Goal: Task Accomplishment & Management: Manage account settings

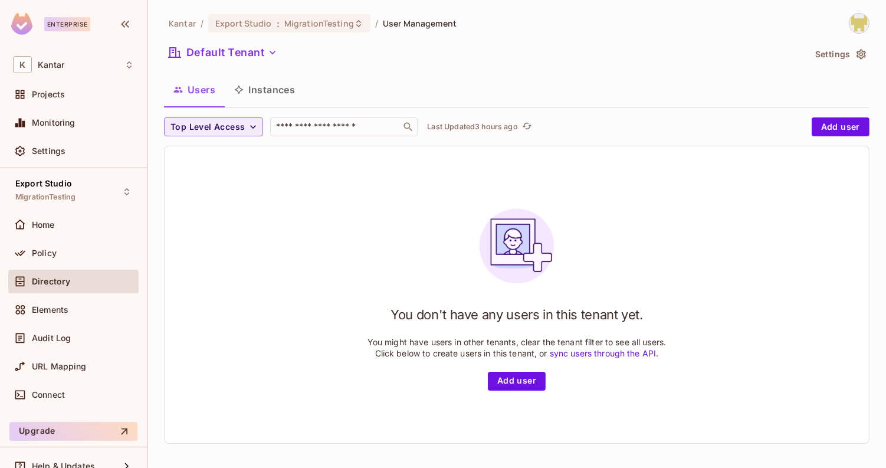
scroll to position [1, 0]
click at [323, 19] on span "MigrationTesting" at bounding box center [319, 22] width 70 height 11
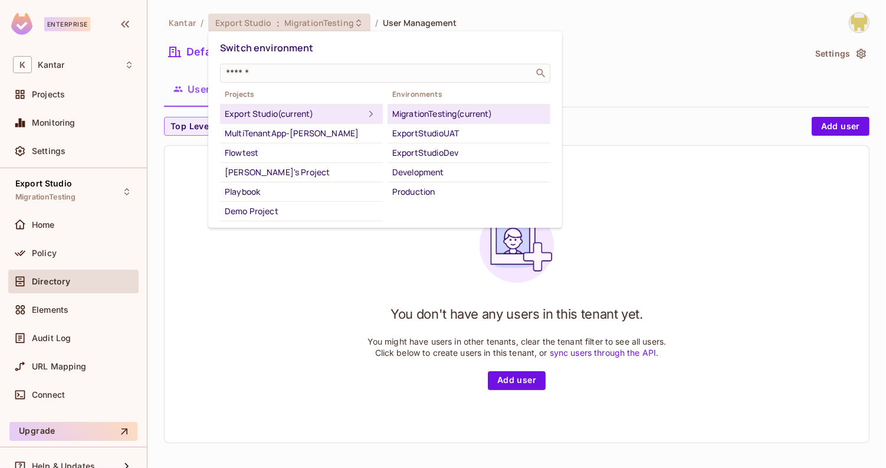
click at [503, 21] on div at bounding box center [443, 234] width 886 height 468
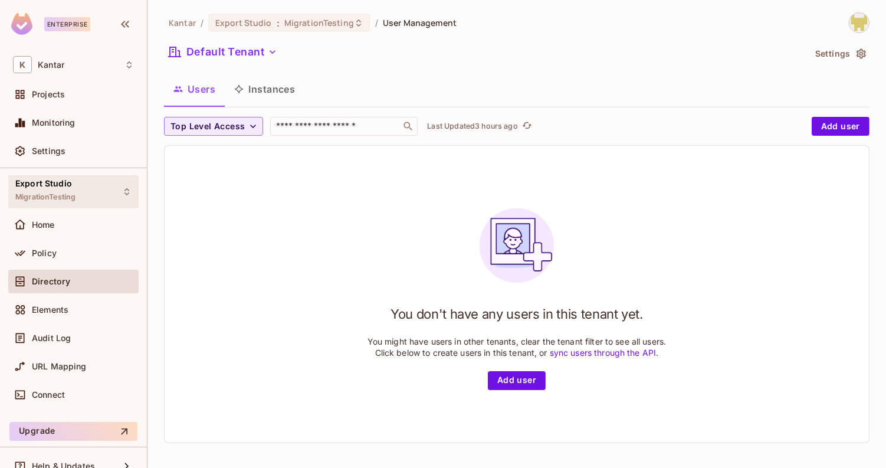
click at [96, 198] on div "Export Studio MigrationTesting" at bounding box center [73, 191] width 130 height 32
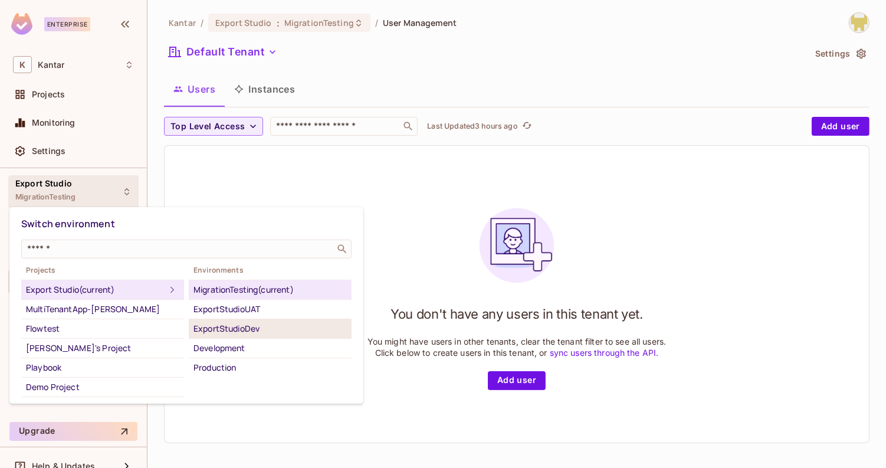
click at [293, 328] on div "ExportStudioDev" at bounding box center [269, 328] width 153 height 14
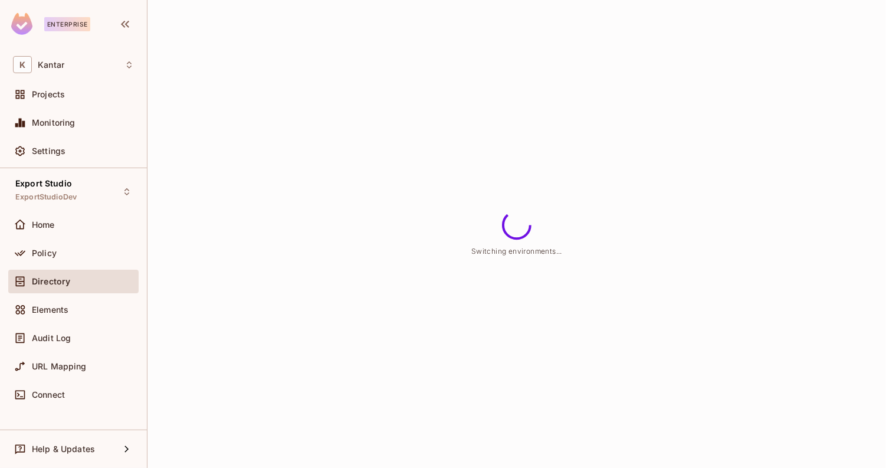
scroll to position [0, 0]
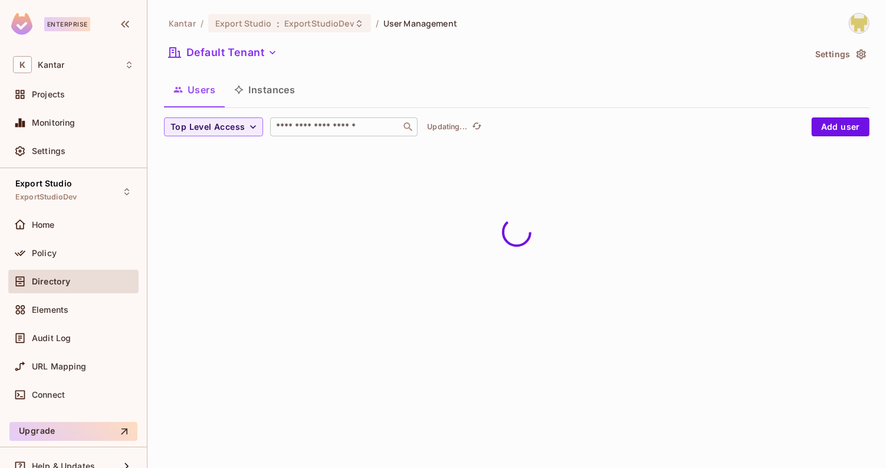
click at [306, 131] on input "text" at bounding box center [336, 127] width 124 height 12
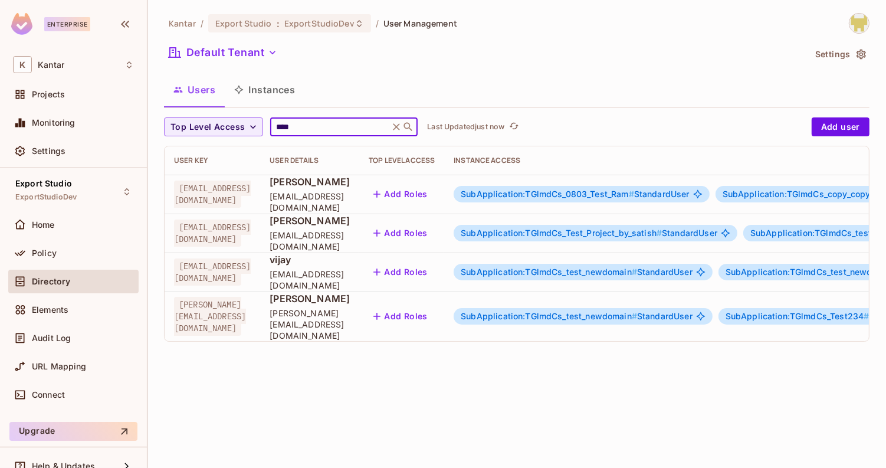
type input "****"
click at [663, 37] on div "Kantar / Export Studio : ExportStudioDev / User Management Default Tenant Setti…" at bounding box center [516, 182] width 705 height 338
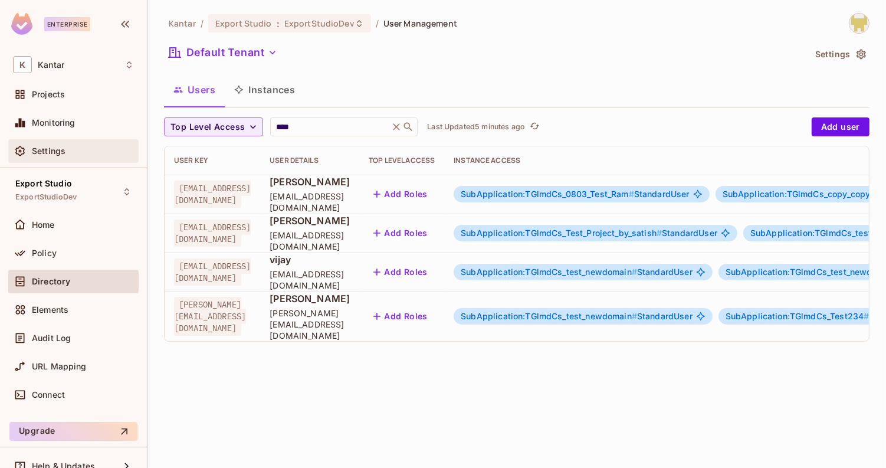
click at [69, 152] on div "Settings" at bounding box center [83, 150] width 102 height 9
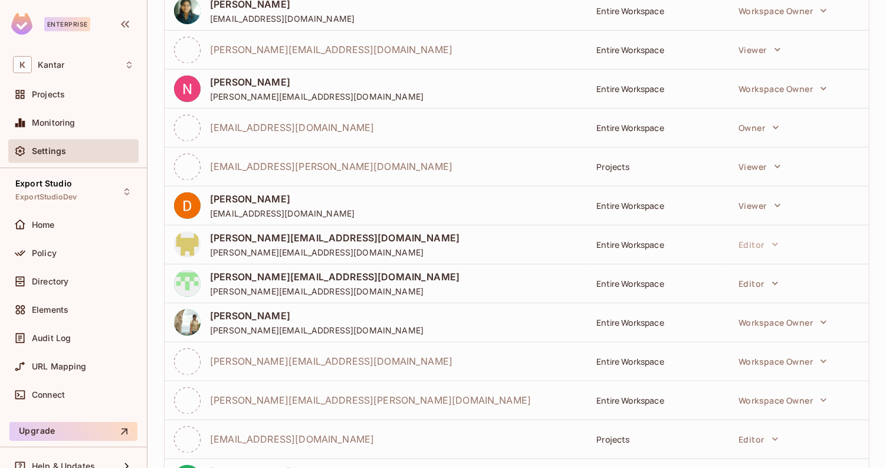
scroll to position [438, 0]
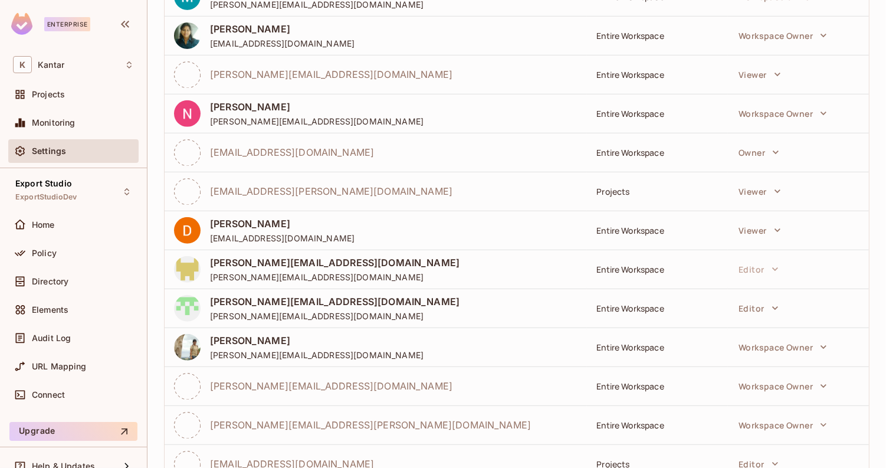
click at [835, 254] on td "Editor" at bounding box center [798, 268] width 141 height 39
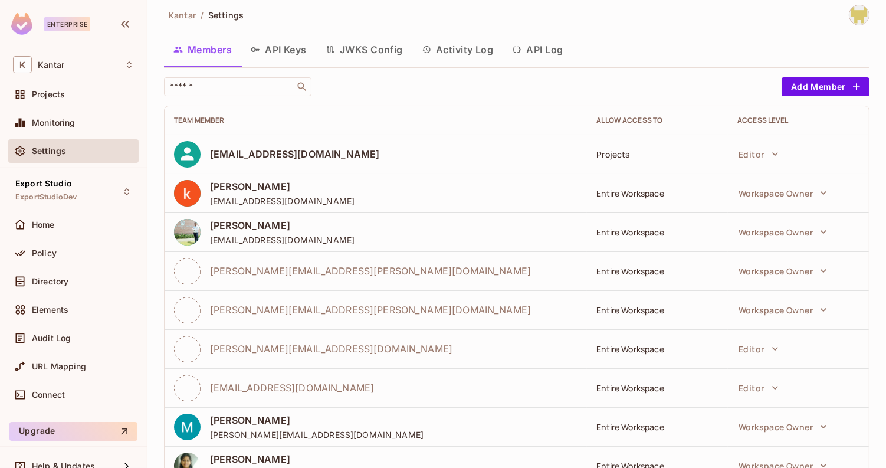
scroll to position [0, 0]
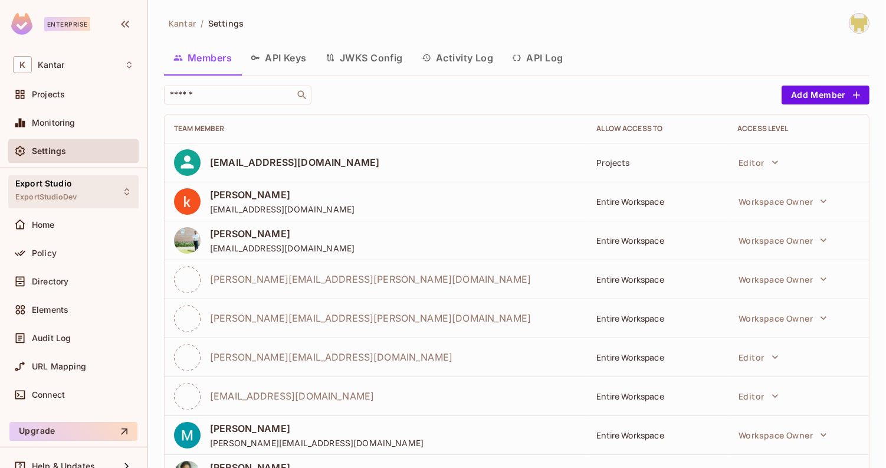
click at [58, 189] on div "Export Studio ExportStudioDev" at bounding box center [45, 191] width 61 height 25
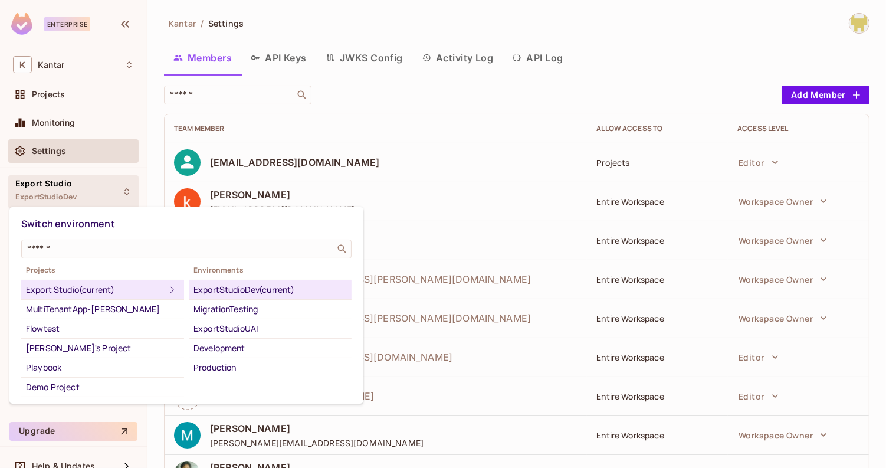
click at [58, 189] on div at bounding box center [443, 234] width 886 height 468
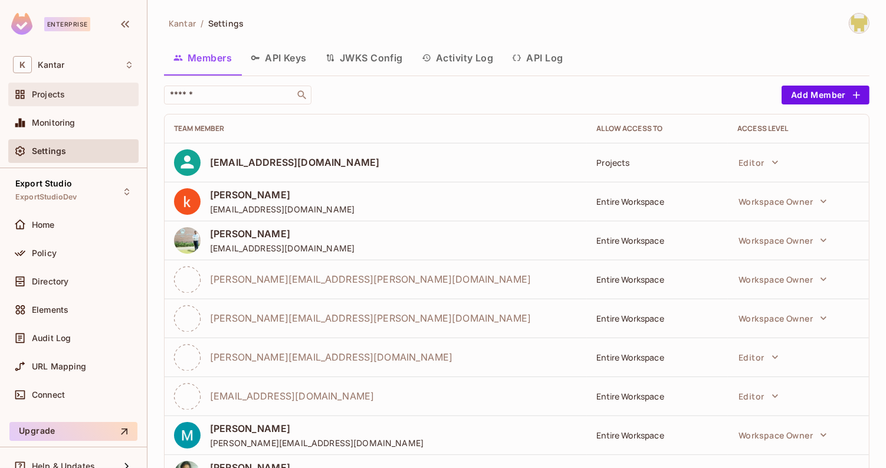
click at [61, 98] on span "Projects" at bounding box center [48, 94] width 33 height 9
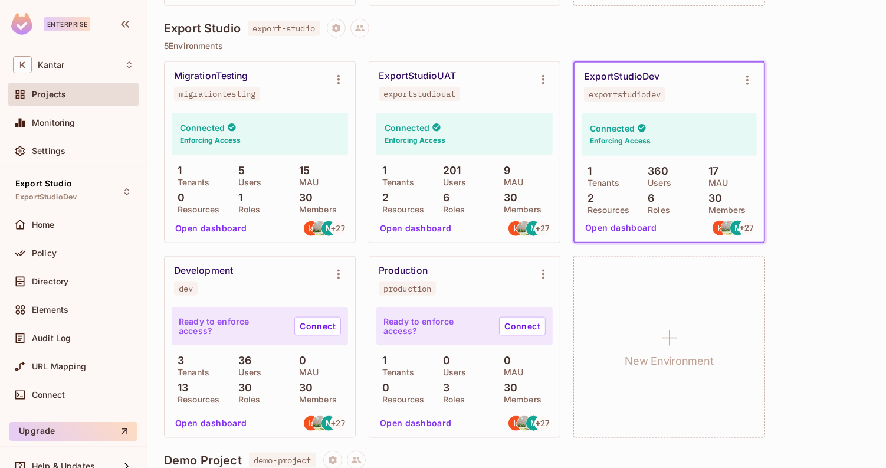
scroll to position [1242, 0]
click at [834, 197] on div "MigrationTesting migrationtesting Connected Enforcing Access 1 Tenants 5 Users …" at bounding box center [516, 248] width 705 height 376
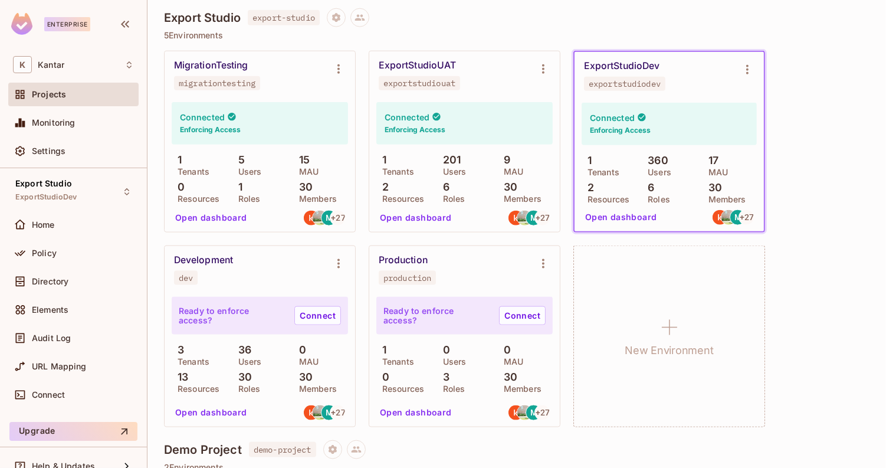
scroll to position [1254, 0]
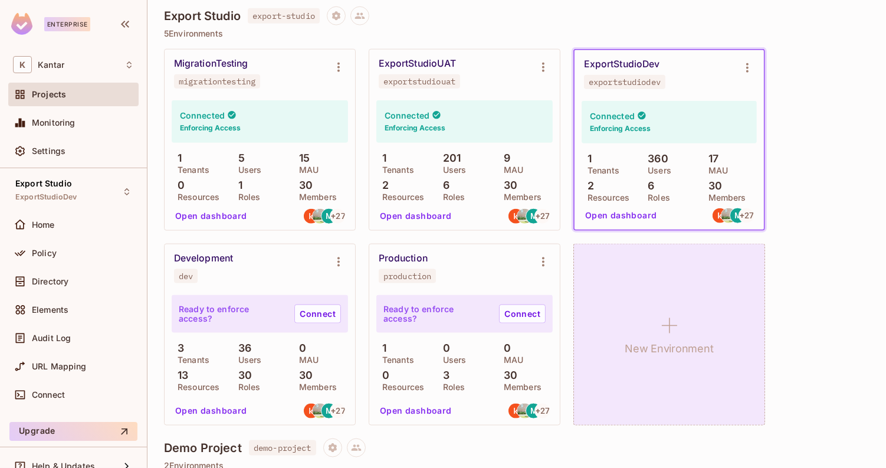
click at [674, 325] on icon at bounding box center [669, 325] width 28 height 28
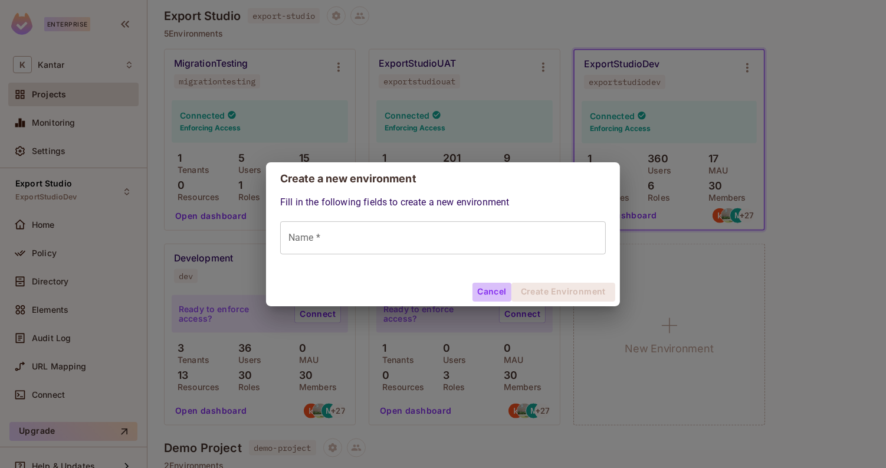
click at [497, 290] on button "Cancel" at bounding box center [491, 291] width 38 height 19
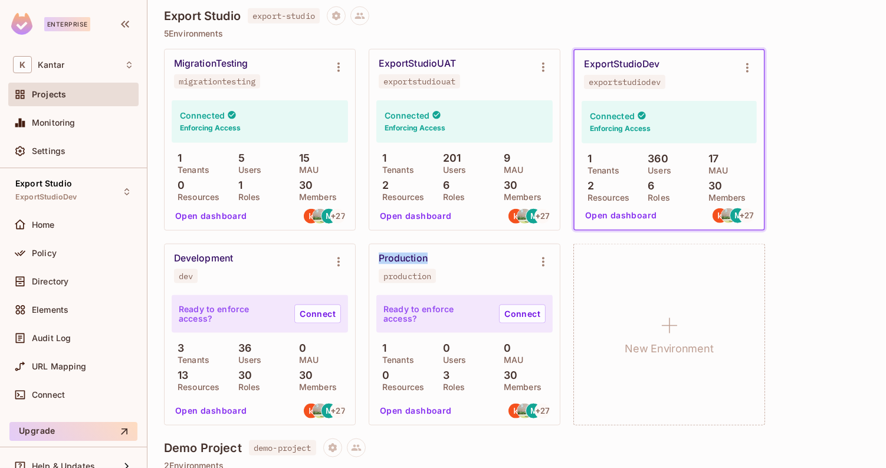
drag, startPoint x: 376, startPoint y: 258, endPoint x: 443, endPoint y: 259, distance: 67.2
click at [443, 259] on div "Production production" at bounding box center [464, 267] width 190 height 47
copy div "Production"
click at [811, 93] on div "MigrationTesting migrationtesting Connected Enforcing Access 1 Tenants 5 Users …" at bounding box center [516, 237] width 705 height 376
drag, startPoint x: 584, startPoint y: 85, endPoint x: 669, endPoint y: 85, distance: 85.5
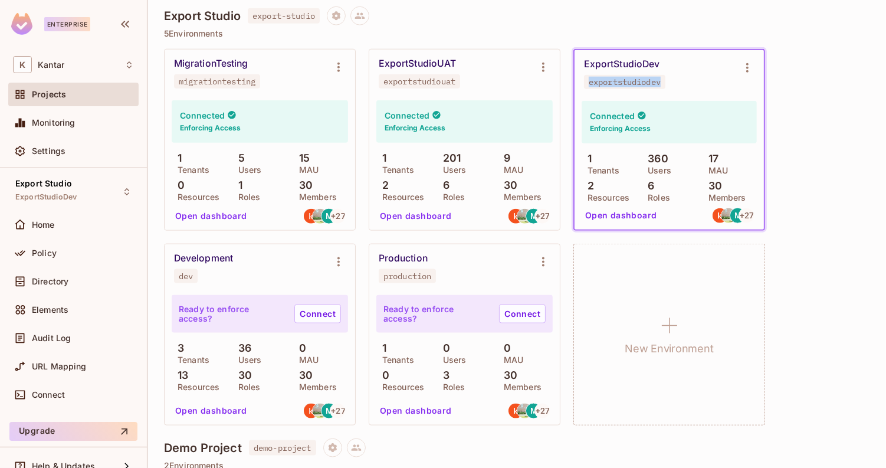
click at [669, 85] on div "ExportStudioDev exportstudiodev" at bounding box center [660, 73] width 152 height 31
copy div "exportstudiodev"
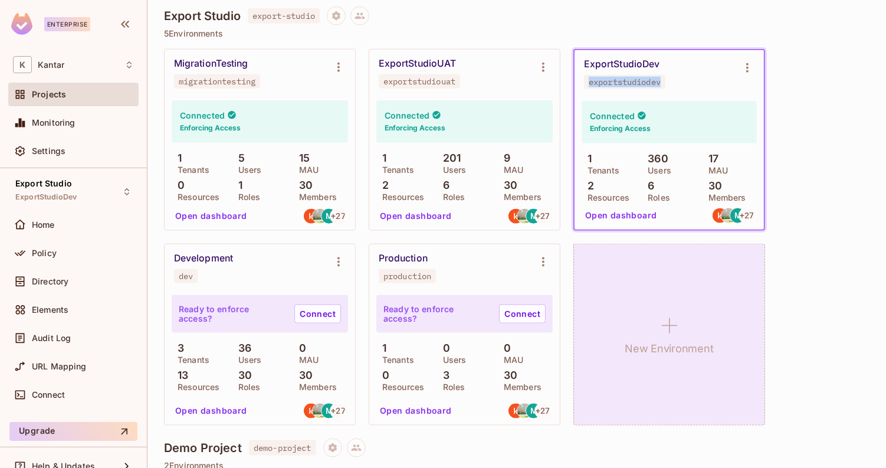
click at [617, 396] on div "New Environment" at bounding box center [669, 335] width 192 height 182
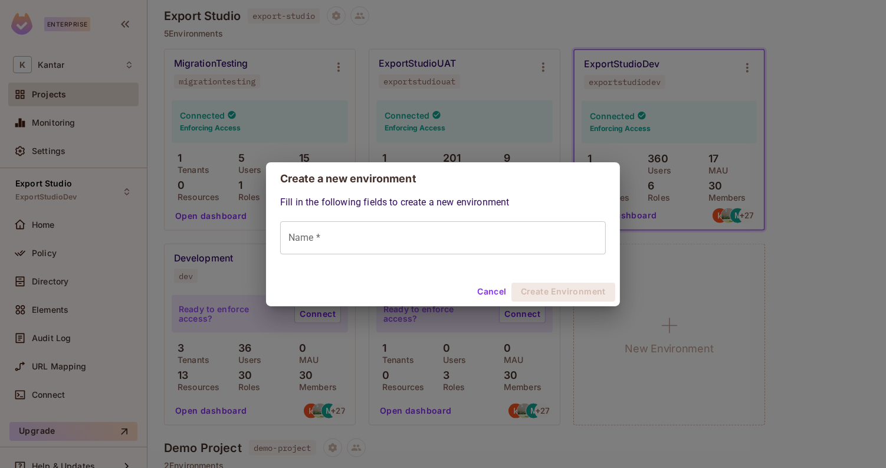
click at [485, 289] on button "Cancel" at bounding box center [491, 291] width 38 height 19
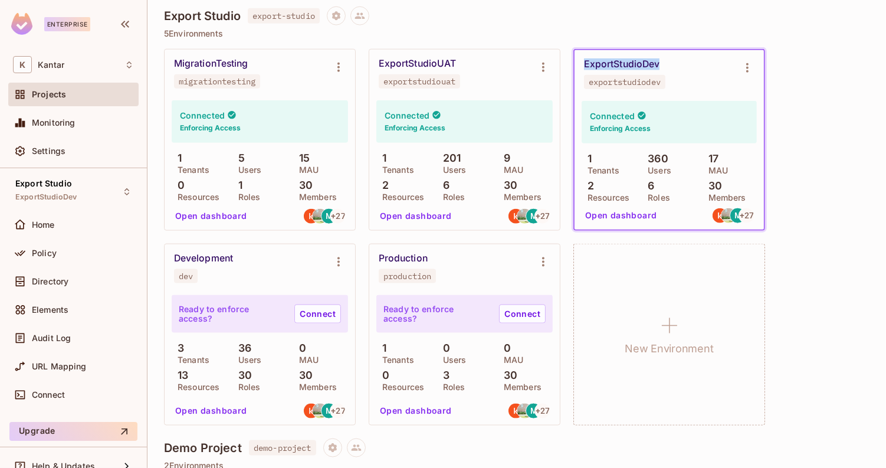
drag, startPoint x: 580, startPoint y: 64, endPoint x: 680, endPoint y: 58, distance: 99.8
click at [680, 59] on div "ExportStudioDev exportstudiodev" at bounding box center [668, 73] width 189 height 47
copy div "ExportStudioDev"
click at [782, 203] on div "MigrationTesting migrationtesting Connected Enforcing Access 1 Tenants 5 Users …" at bounding box center [516, 237] width 705 height 376
click at [845, 192] on div "MigrationTesting migrationtesting Connected Enforcing Access 1 Tenants 5 Users …" at bounding box center [516, 237] width 705 height 376
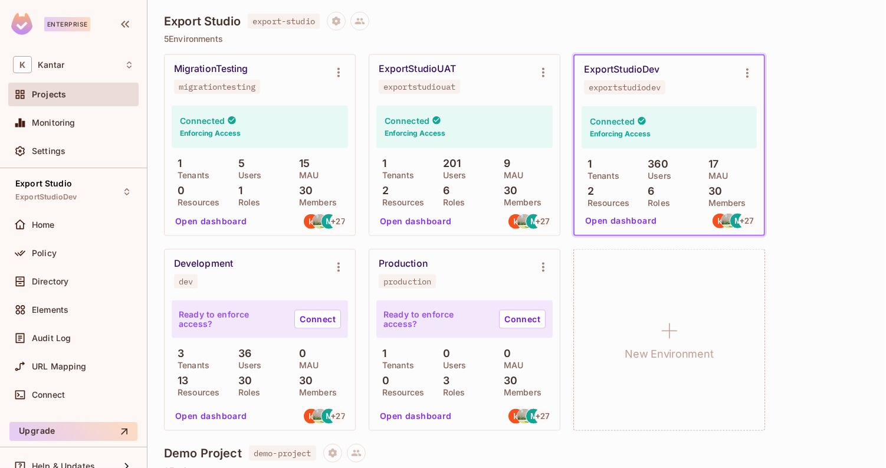
scroll to position [1251, 0]
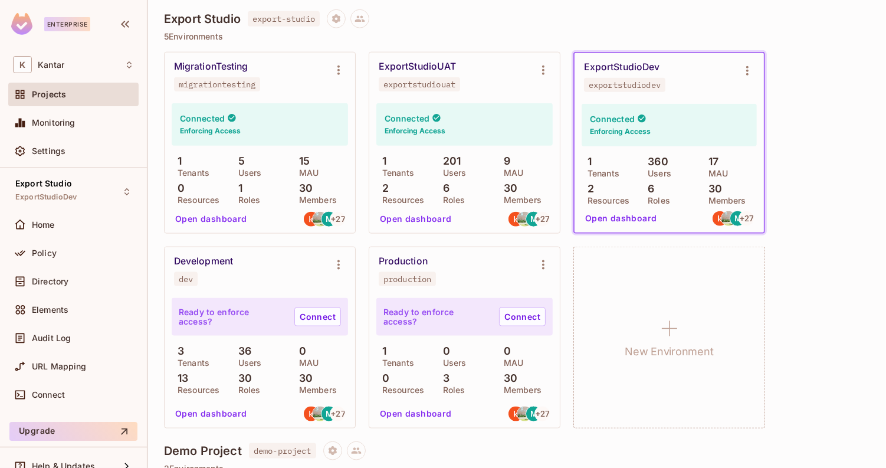
click at [818, 162] on div "MigrationTesting migrationtesting Connected Enforcing Access 1 Tenants 5 Users …" at bounding box center [516, 240] width 705 height 376
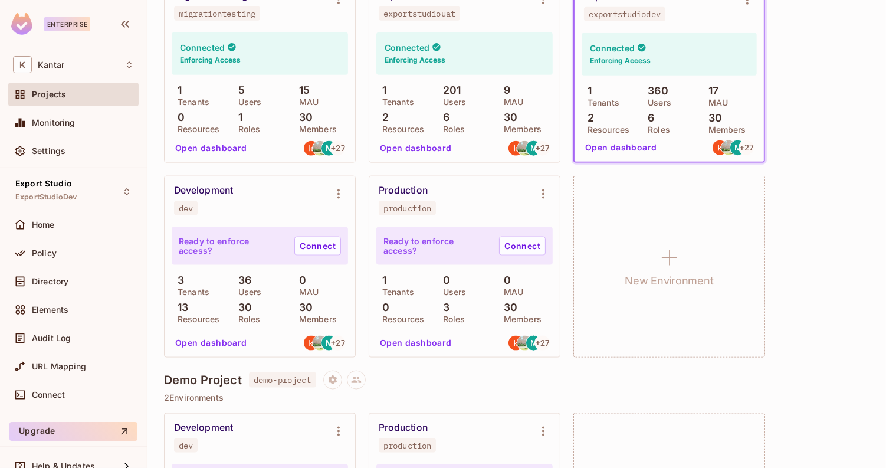
scroll to position [1321, 0]
click at [94, 179] on div "Export Studio ExportStudioDev" at bounding box center [73, 191] width 130 height 32
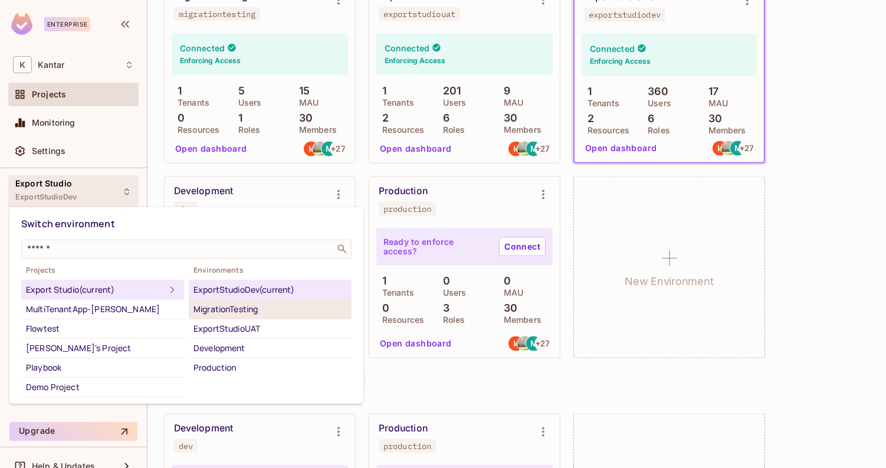
click at [245, 310] on div "MigrationTesting" at bounding box center [269, 309] width 153 height 14
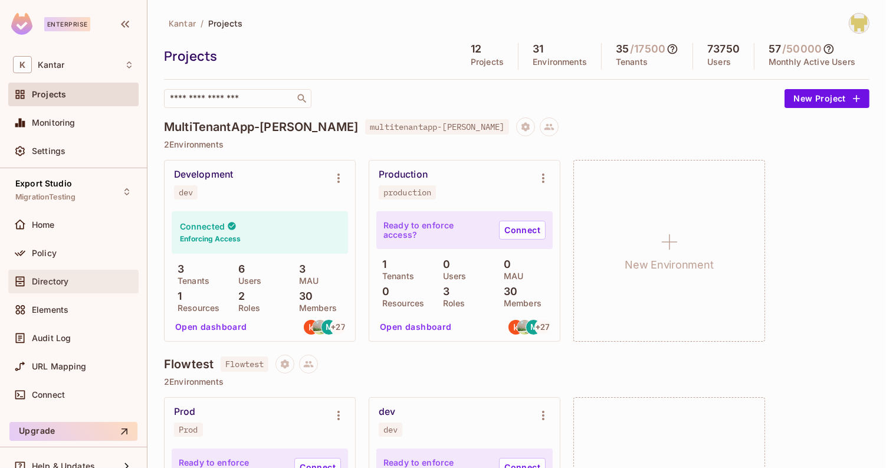
click at [70, 277] on div "Directory" at bounding box center [83, 281] width 102 height 9
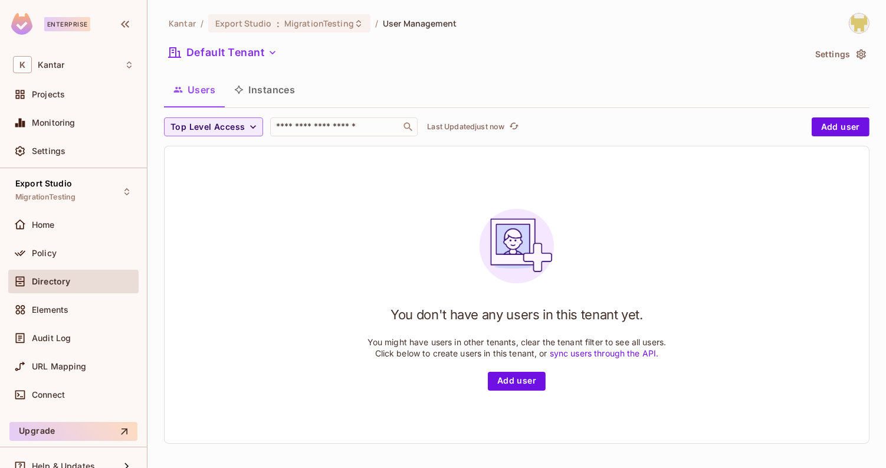
click at [68, 269] on div "Directory" at bounding box center [73, 281] width 130 height 24
click at [69, 252] on div "Policy" at bounding box center [83, 252] width 102 height 9
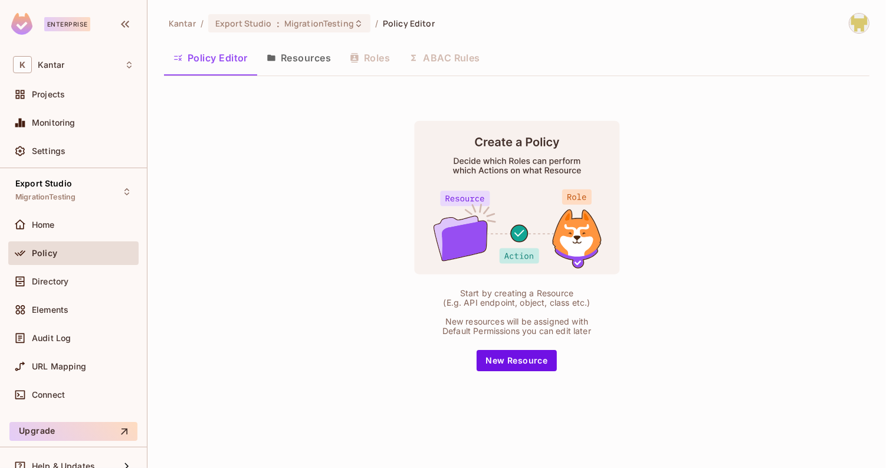
click at [72, 267] on div "Policy" at bounding box center [73, 255] width 130 height 28
click at [71, 282] on div "Directory" at bounding box center [83, 281] width 102 height 9
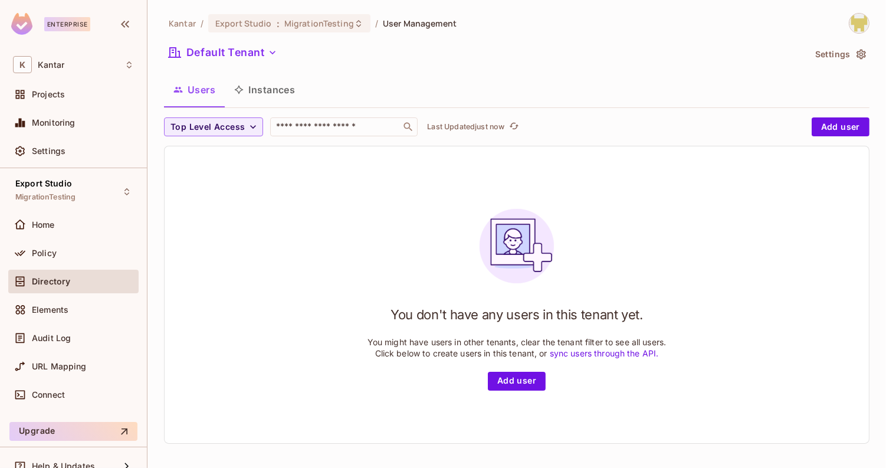
scroll to position [1, 0]
click at [61, 254] on div "Policy" at bounding box center [83, 252] width 102 height 9
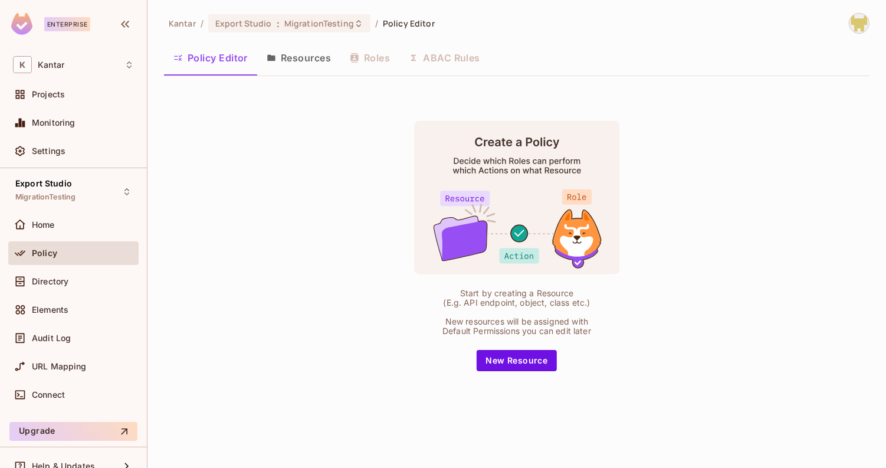
click at [279, 48] on button "Resources" at bounding box center [298, 57] width 83 height 29
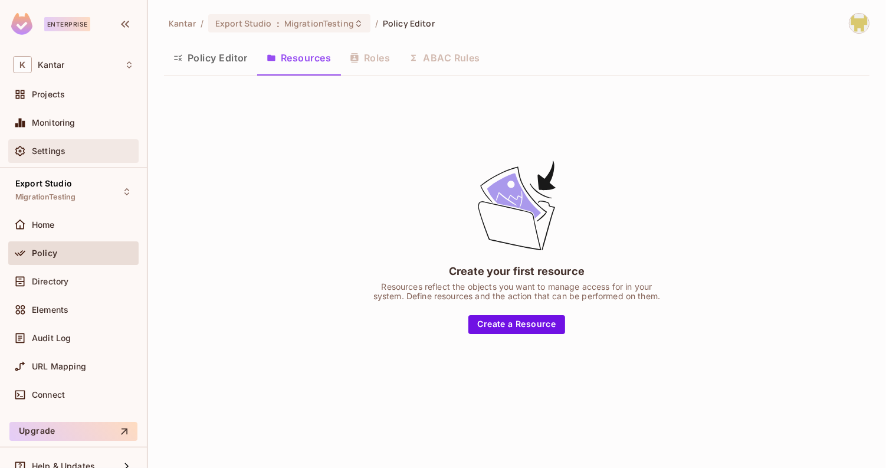
click at [74, 150] on div "Settings" at bounding box center [83, 150] width 102 height 9
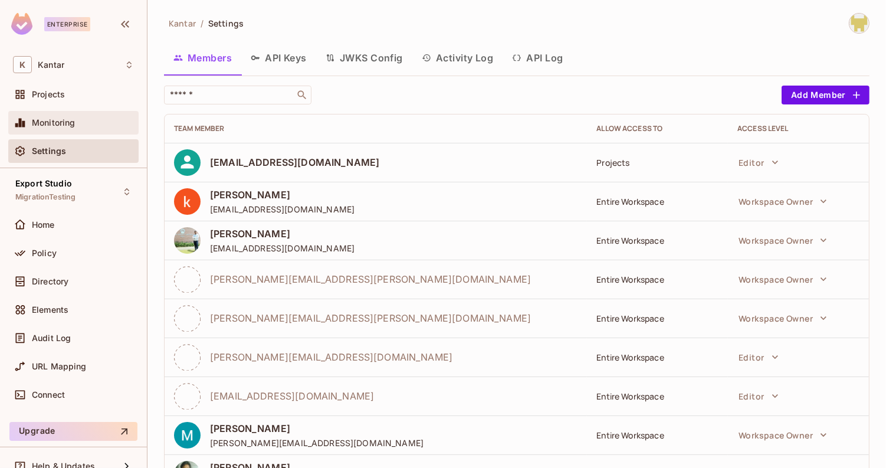
click at [75, 126] on div "Monitoring" at bounding box center [83, 122] width 102 height 9
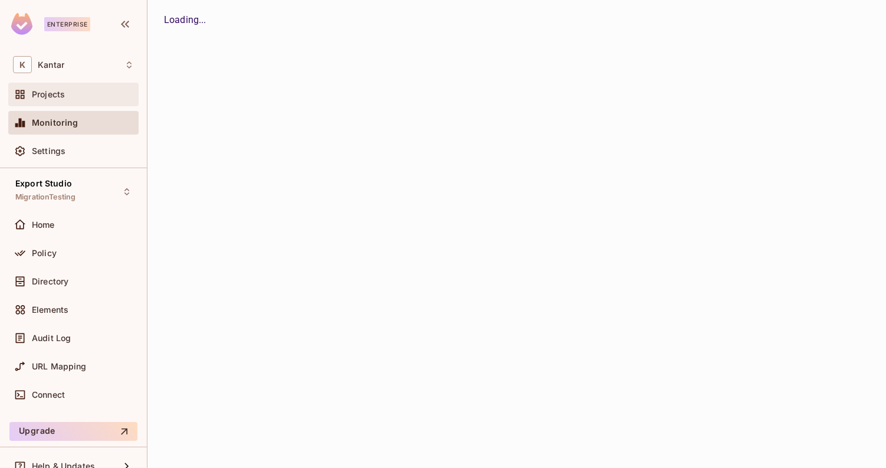
click at [81, 94] on div "Projects" at bounding box center [83, 94] width 102 height 9
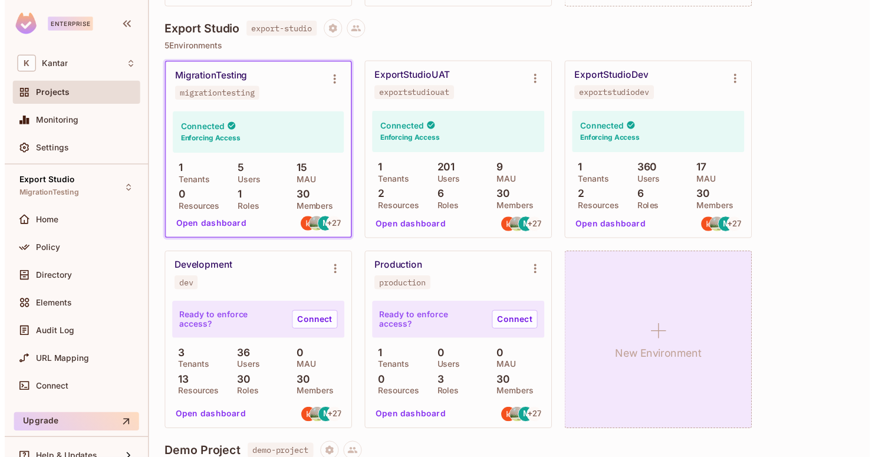
scroll to position [1252, 0]
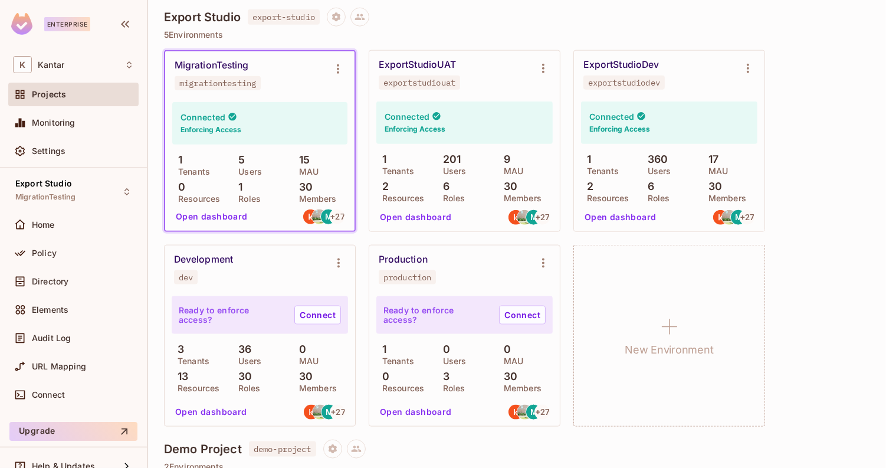
click at [802, 189] on div "MigrationTesting migrationtesting Connected Enforcing Access 1 Tenants 5 Users …" at bounding box center [516, 238] width 705 height 376
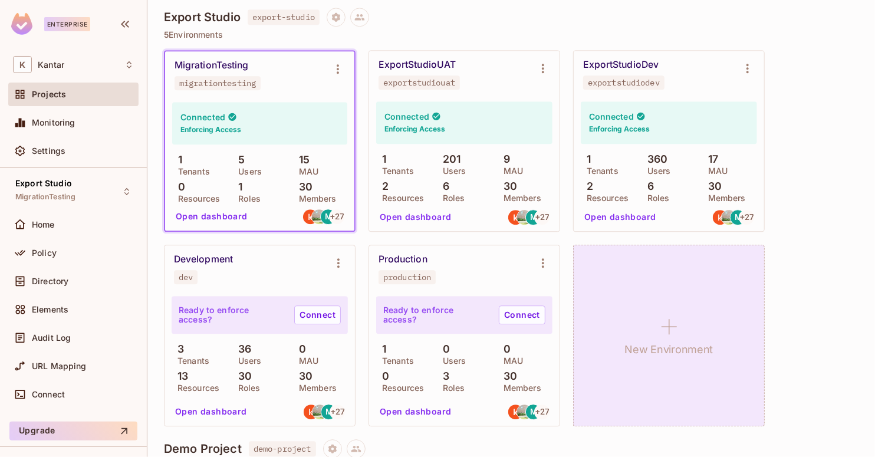
click at [672, 286] on div "New Environment" at bounding box center [669, 336] width 192 height 182
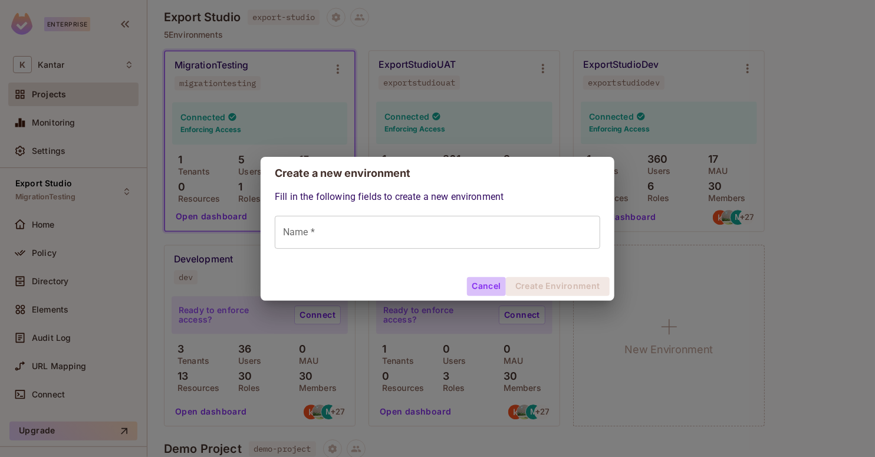
click at [481, 287] on button "Cancel" at bounding box center [486, 286] width 38 height 19
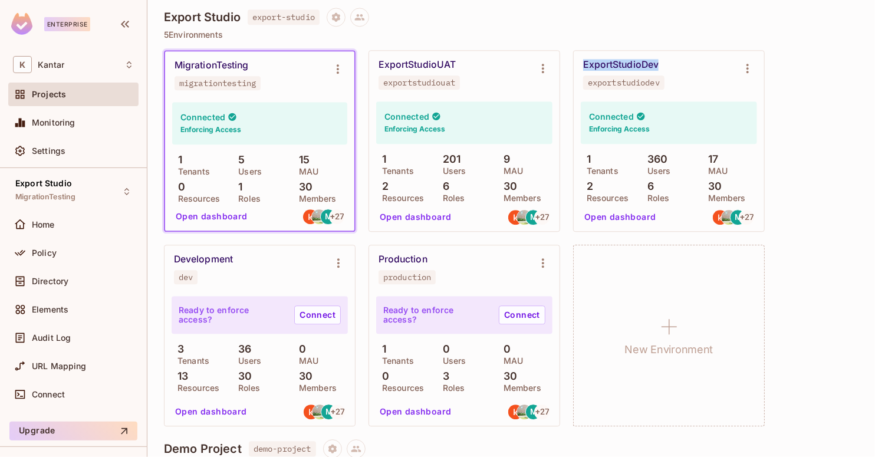
drag, startPoint x: 583, startPoint y: 66, endPoint x: 668, endPoint y: 64, distance: 85.5
click at [668, 64] on div "ExportStudioDev exportstudiodev" at bounding box center [659, 74] width 153 height 31
click at [753, 68] on icon "Environment settings" at bounding box center [748, 68] width 14 height 14
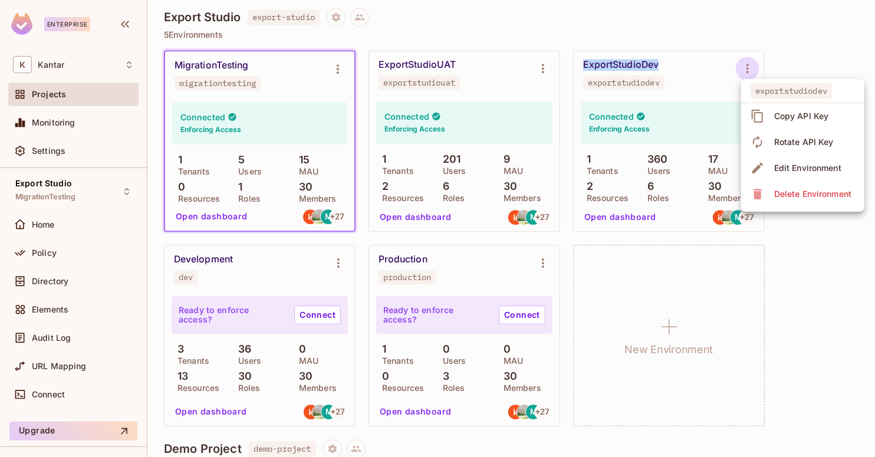
click at [787, 160] on span "Edit Environment" at bounding box center [808, 168] width 74 height 19
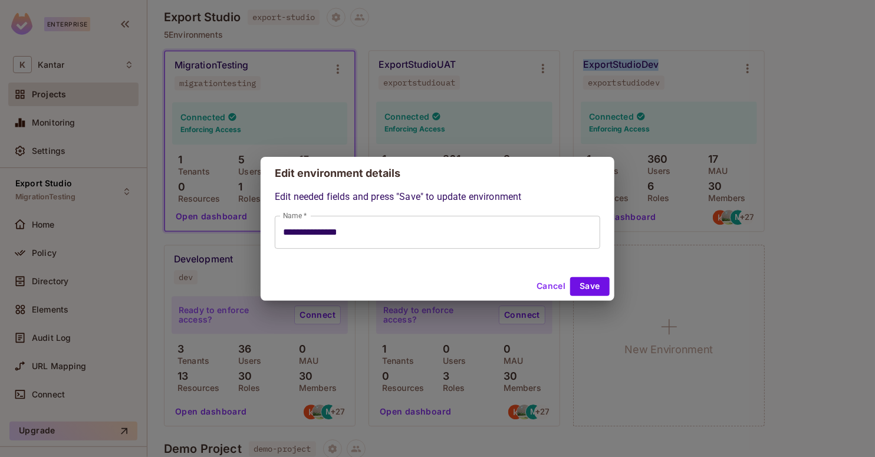
click at [552, 290] on button "Cancel" at bounding box center [551, 286] width 38 height 19
type input "**********"
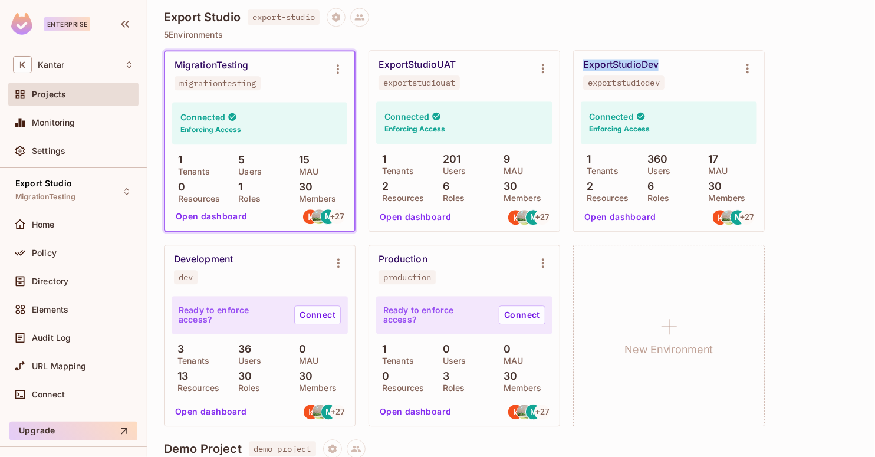
click at [613, 49] on div "Export Studio export-studio 5 Environments MigrationTesting migrationtesting Co…" at bounding box center [511, 224] width 695 height 432
drag, startPoint x: 579, startPoint y: 65, endPoint x: 666, endPoint y: 61, distance: 86.8
click at [666, 61] on div "ExportStudioDev exportstudiodev" at bounding box center [669, 74] width 190 height 47
copy div "ExportStudioDev"
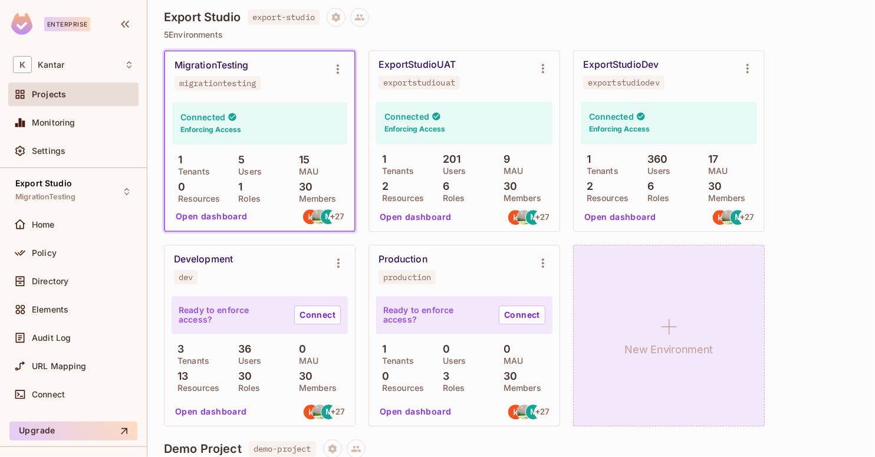
click at [680, 321] on icon at bounding box center [669, 327] width 28 height 28
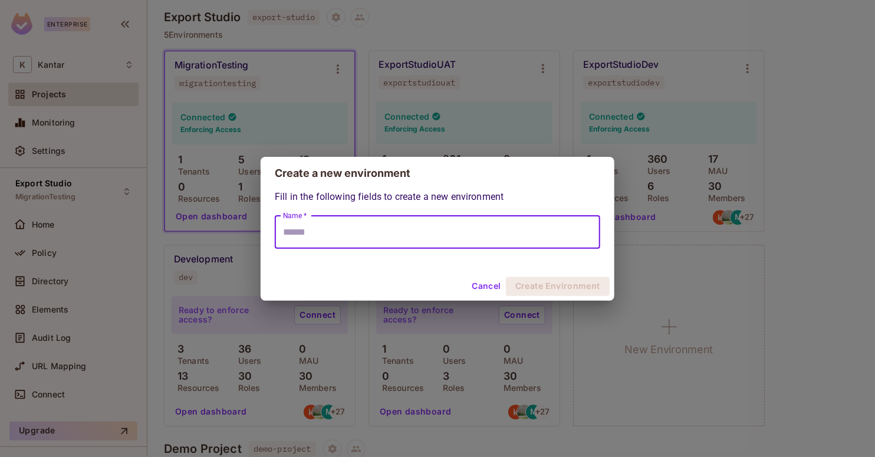
click at [438, 229] on input "Name *" at bounding box center [437, 232] width 325 height 33
paste input "**********"
drag, startPoint x: 341, startPoint y: 231, endPoint x: 385, endPoint y: 232, distance: 44.2
click at [385, 232] on input "**********" at bounding box center [437, 232] width 325 height 33
click at [405, 235] on input "**********" at bounding box center [437, 232] width 325 height 33
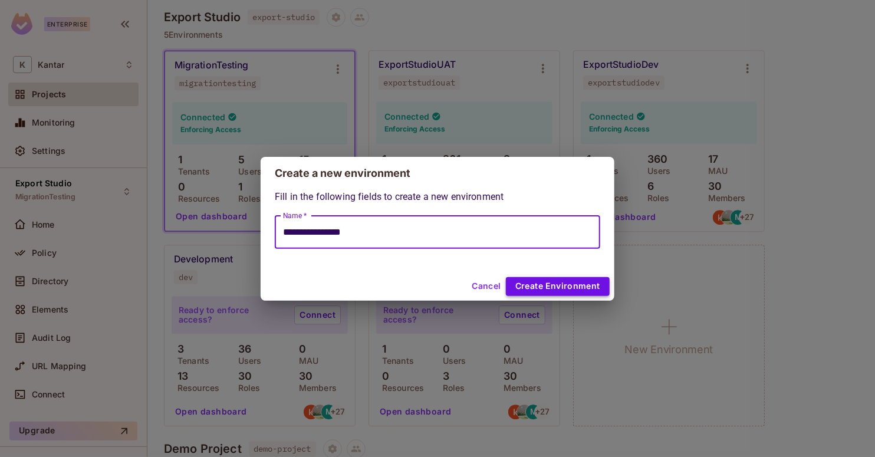
type input "**********"
click at [524, 282] on button "Create Environment" at bounding box center [558, 286] width 104 height 19
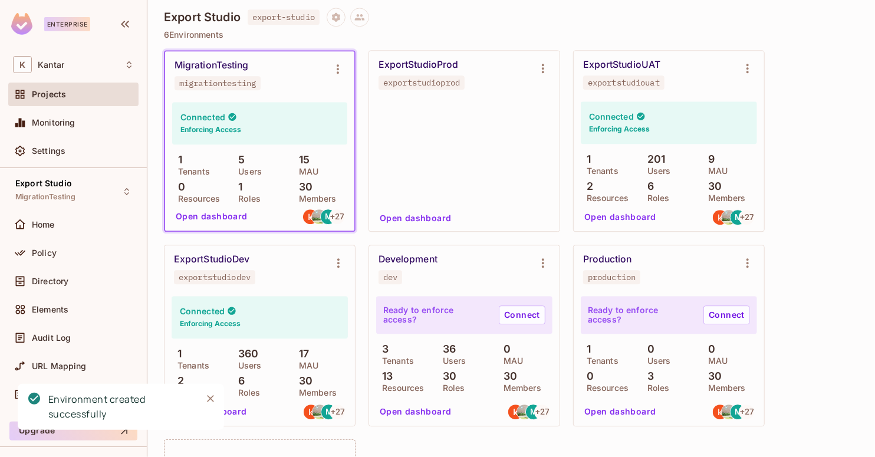
click at [439, 38] on p "6 Environments" at bounding box center [511, 34] width 695 height 9
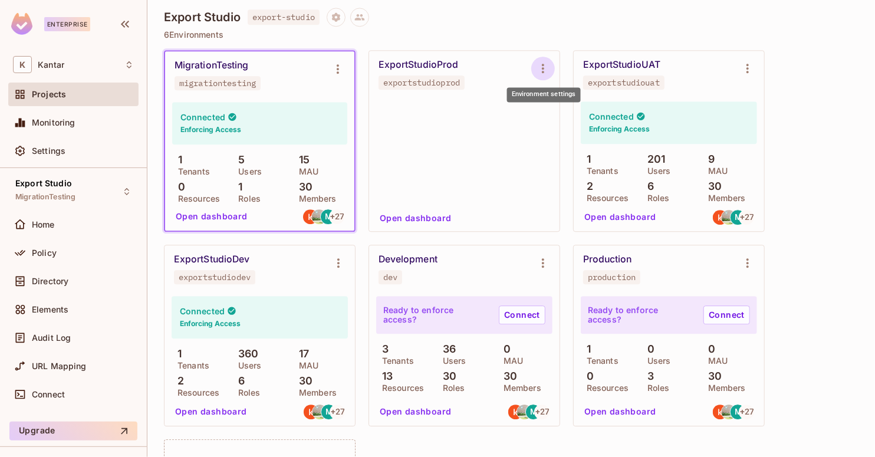
click at [543, 67] on icon "Environment settings" at bounding box center [543, 68] width 2 height 9
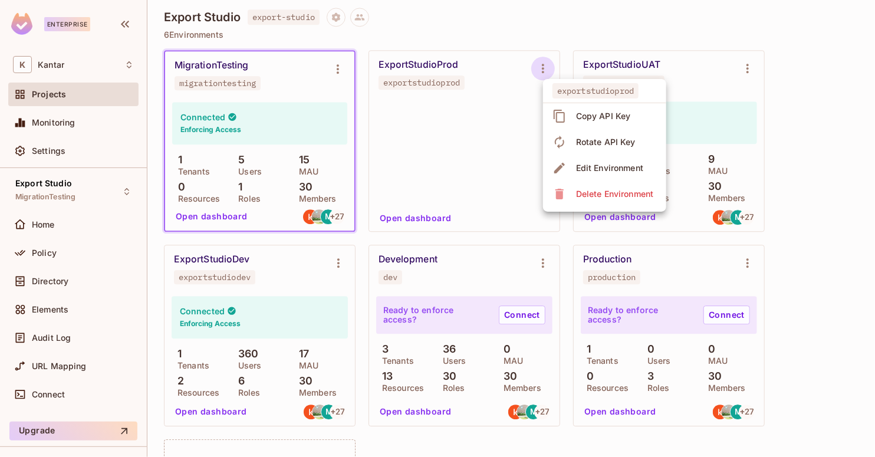
click at [525, 39] on div at bounding box center [437, 228] width 875 height 457
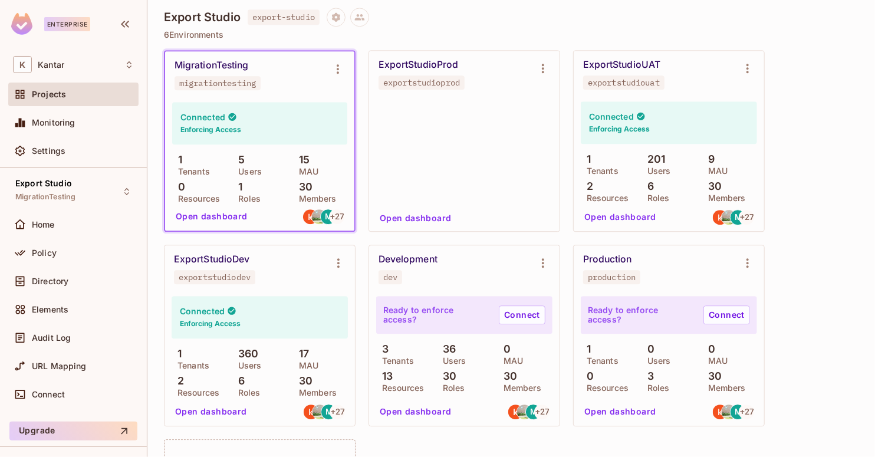
click at [548, 33] on p "6 Environments" at bounding box center [511, 34] width 695 height 9
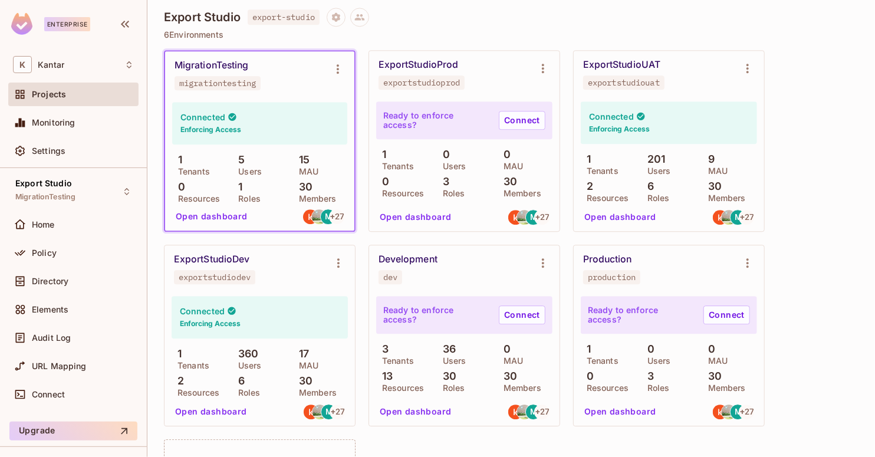
click at [466, 36] on p "6 Environments" at bounding box center [511, 34] width 695 height 9
click at [96, 188] on div "Export Studio MigrationTesting" at bounding box center [73, 191] width 130 height 32
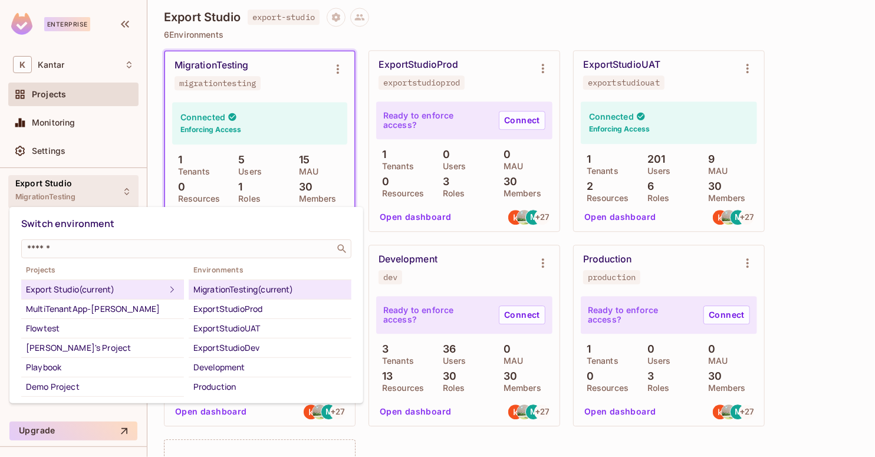
click at [439, 26] on div at bounding box center [437, 228] width 875 height 457
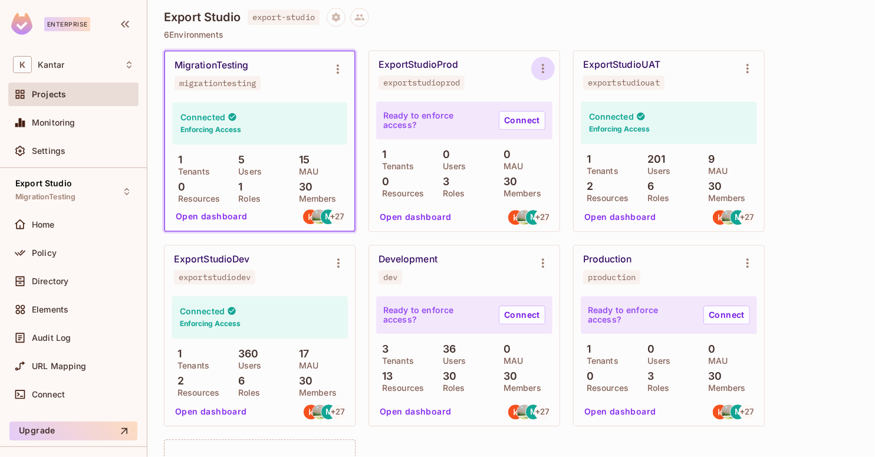
click at [547, 65] on icon "Environment settings" at bounding box center [543, 68] width 14 height 14
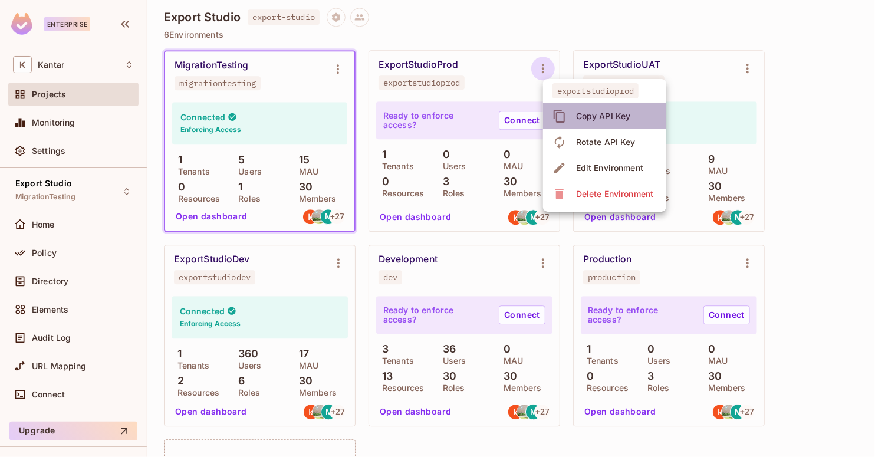
click at [569, 115] on div "Copy API Key" at bounding box center [594, 116] width 82 height 19
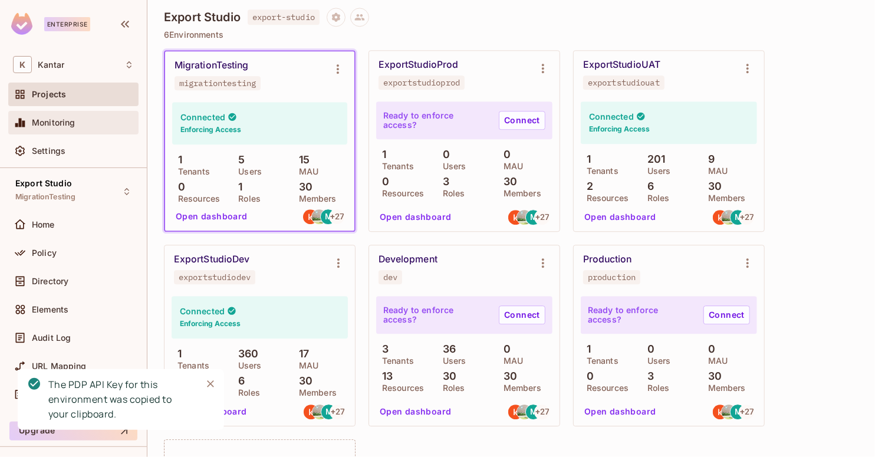
click at [100, 124] on div "Monitoring" at bounding box center [83, 122] width 102 height 9
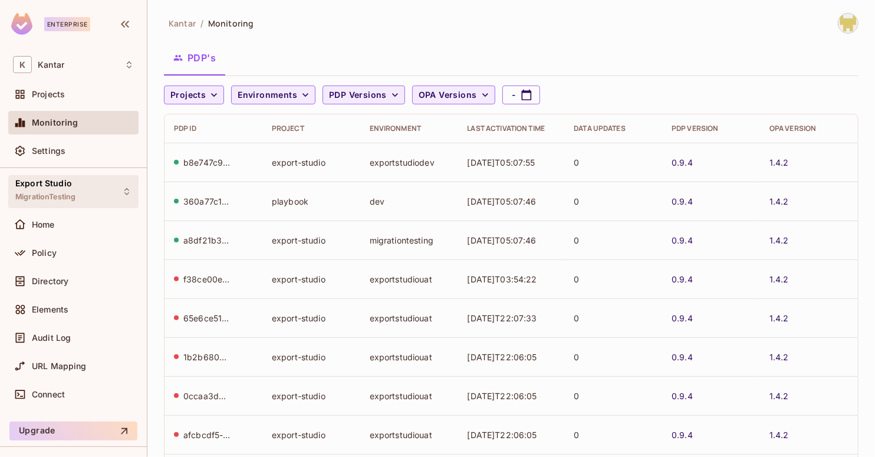
click at [94, 192] on div "Export Studio MigrationTesting" at bounding box center [73, 191] width 130 height 32
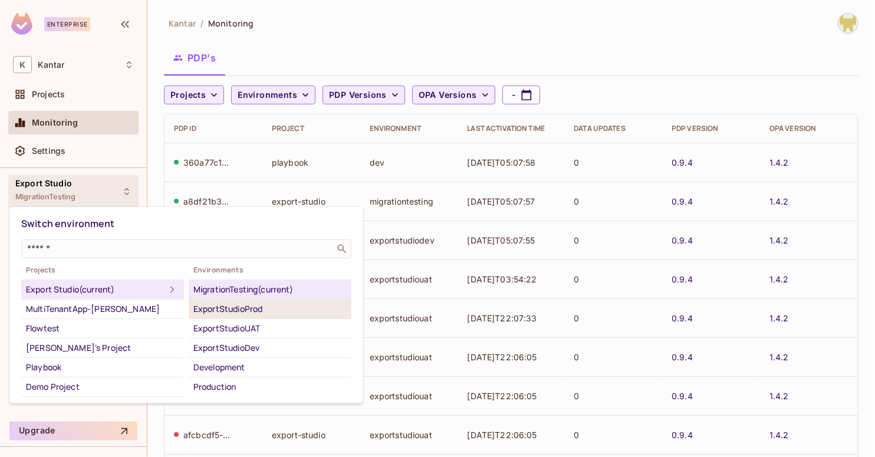
click at [244, 311] on div "ExportStudioProd" at bounding box center [269, 309] width 153 height 14
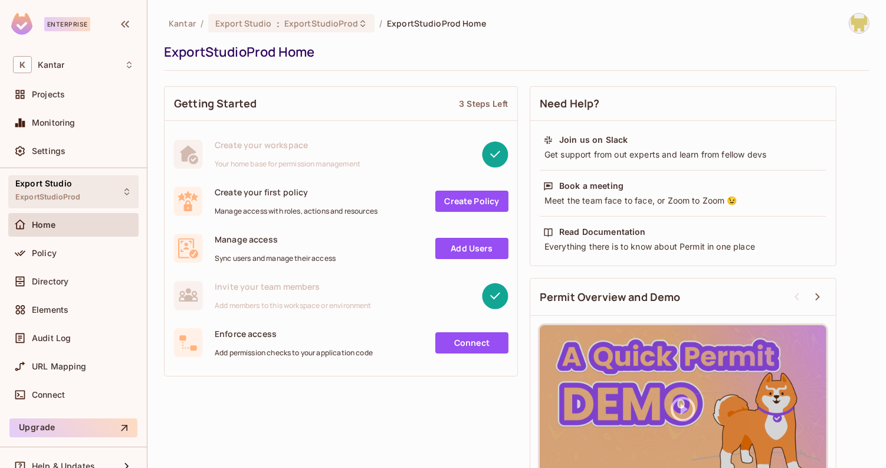
click at [107, 196] on div "Export Studio ExportStudioProd" at bounding box center [73, 191] width 130 height 32
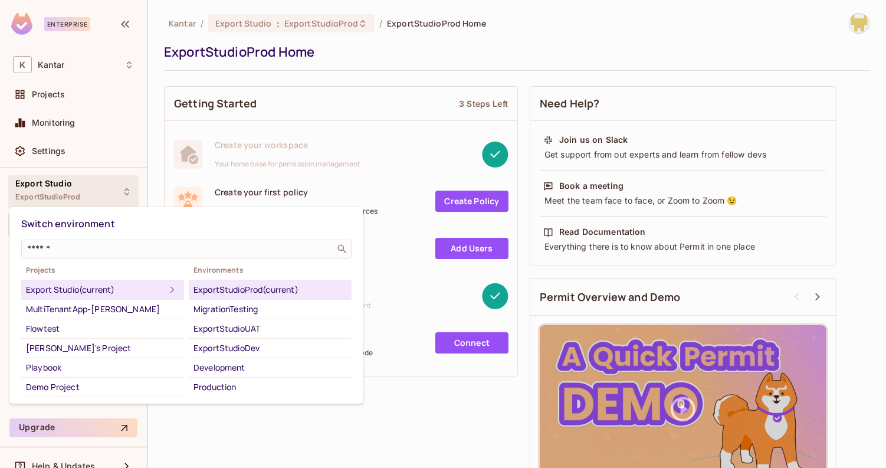
click at [284, 290] on div "ExportStudioProd (current)" at bounding box center [269, 289] width 153 height 14
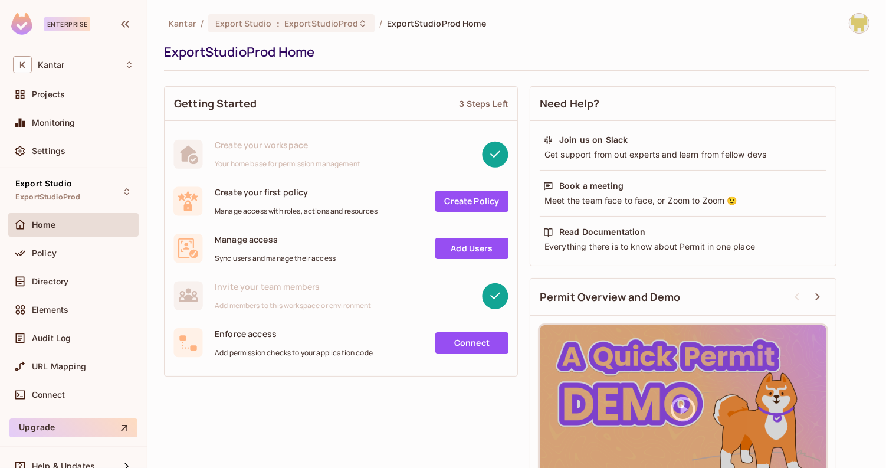
click at [852, 17] on img at bounding box center [858, 23] width 19 height 19
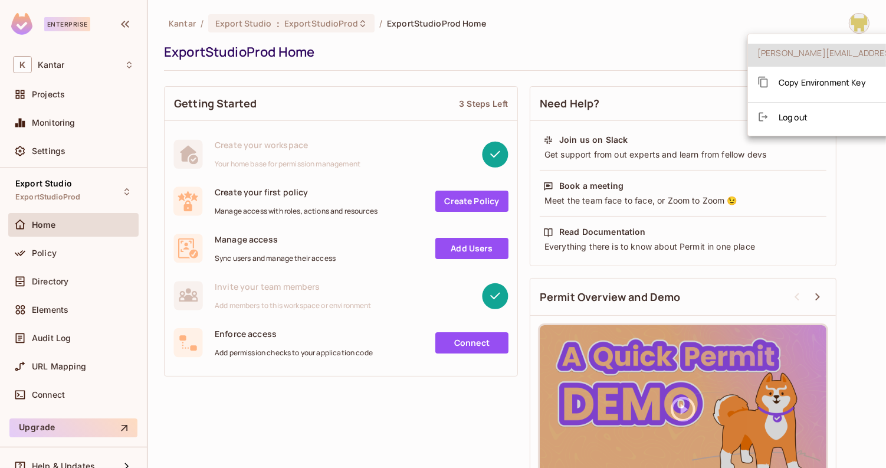
click at [795, 87] on span "Copy Environment Key" at bounding box center [821, 82] width 87 height 11
